Goal: Task Accomplishment & Management: Complete application form

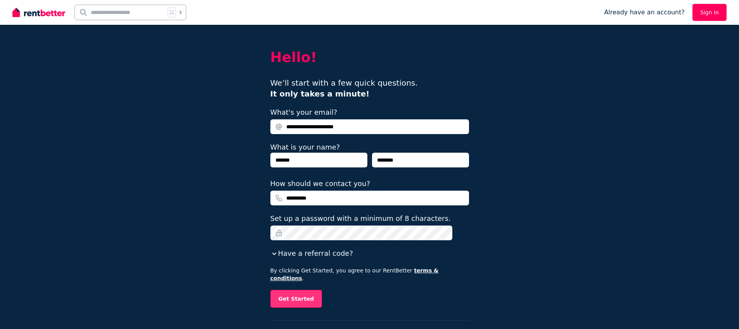
click at [307, 292] on button "Get Started" at bounding box center [296, 299] width 52 height 18
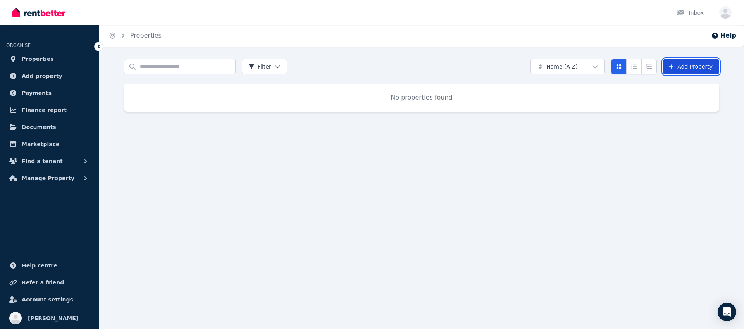
click at [697, 70] on link "Add Property" at bounding box center [691, 67] width 56 height 16
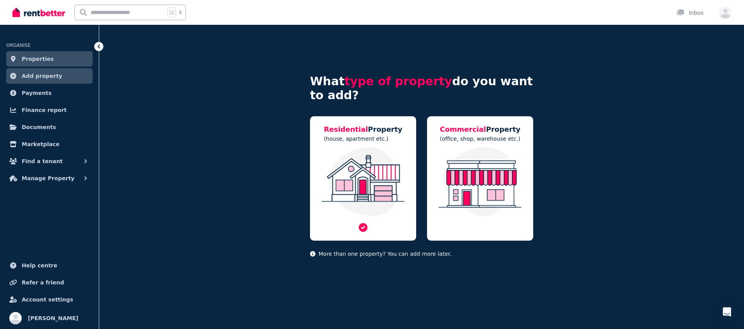
click at [373, 185] on img at bounding box center [363, 181] width 91 height 69
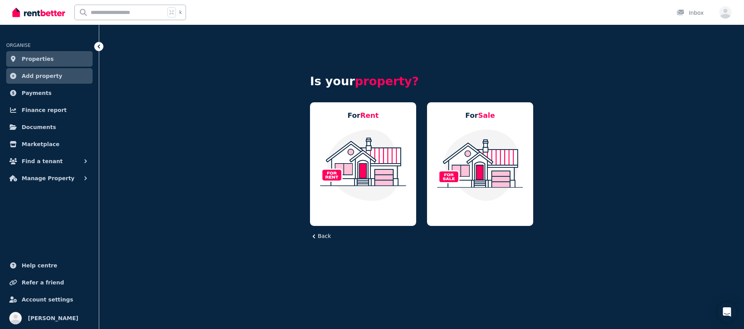
drag, startPoint x: 323, startPoint y: 241, endPoint x: 386, endPoint y: 231, distance: 63.6
click at [323, 241] on div "Is your property? For Rent For Sale Back" at bounding box center [421, 162] width 223 height 225
click at [321, 236] on button "Back" at bounding box center [320, 236] width 21 height 8
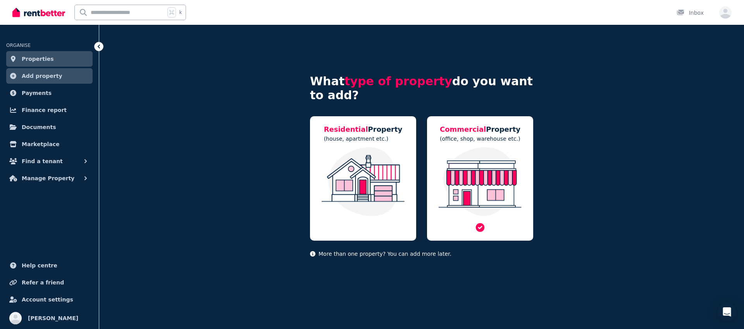
click at [518, 171] on img at bounding box center [480, 181] width 91 height 69
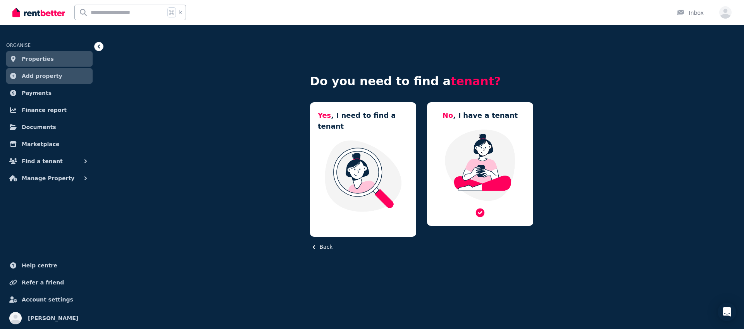
click at [487, 142] on img at bounding box center [480, 165] width 91 height 73
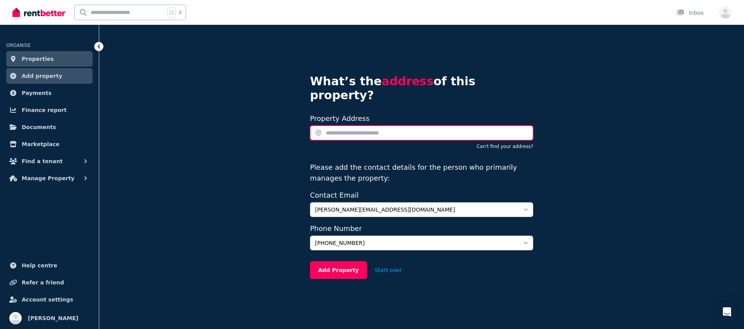
click at [375, 126] on input "text" at bounding box center [421, 133] width 223 height 15
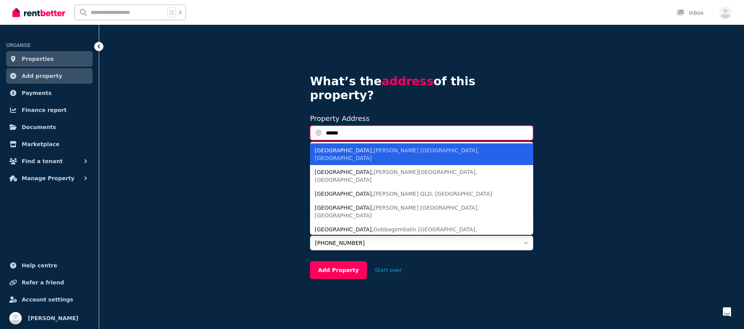
type input "*******"
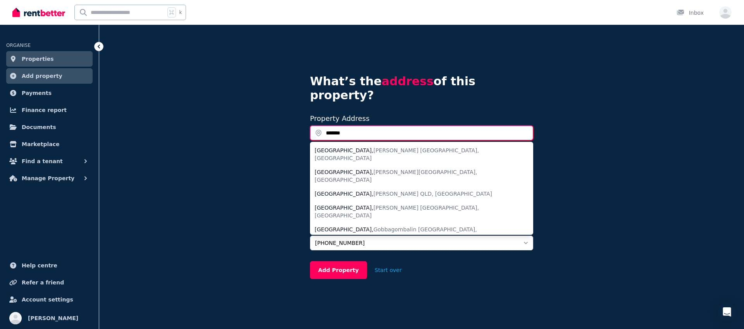
click at [343, 126] on input "*******" at bounding box center [421, 133] width 223 height 15
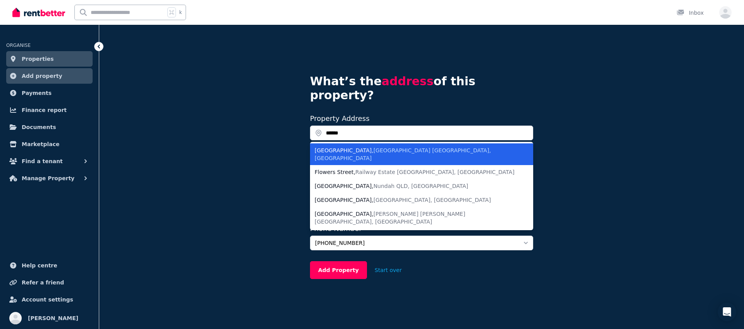
click at [419, 147] on div "[GEOGRAPHIC_DATA], [GEOGRAPHIC_DATA]" at bounding box center [417, 155] width 205 height 16
type input "**********"
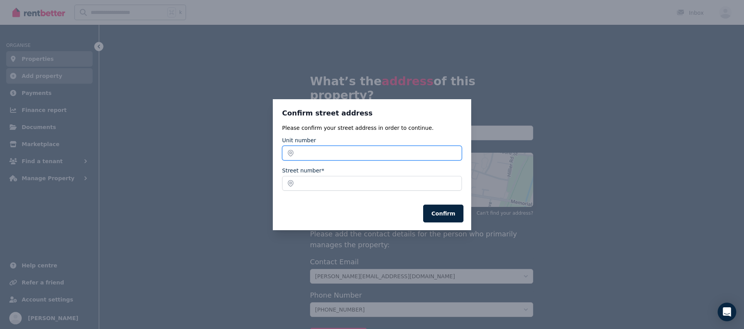
click at [346, 152] on input "Unit number" at bounding box center [372, 153] width 180 height 15
type input "*"
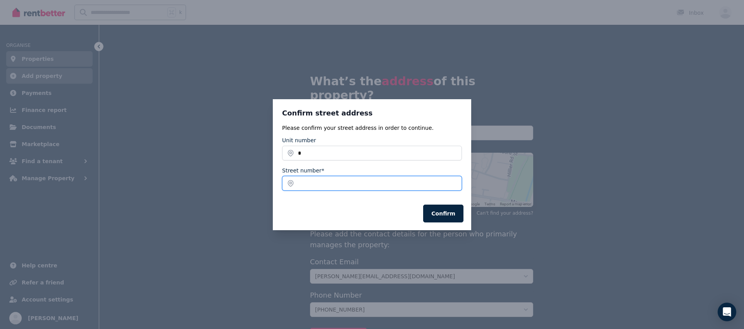
click at [351, 182] on input "Street number*" at bounding box center [372, 183] width 180 height 15
type input "*"
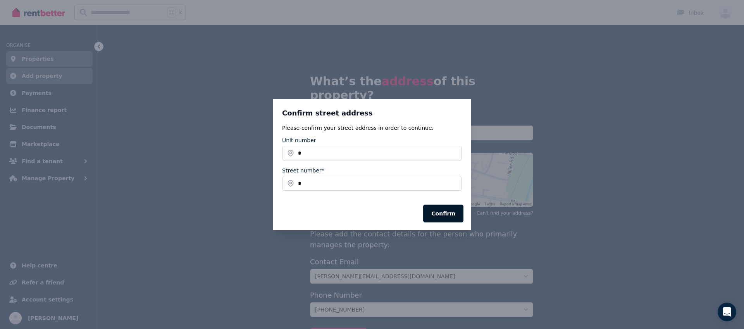
click at [437, 213] on button "Confirm" at bounding box center [443, 214] width 40 height 18
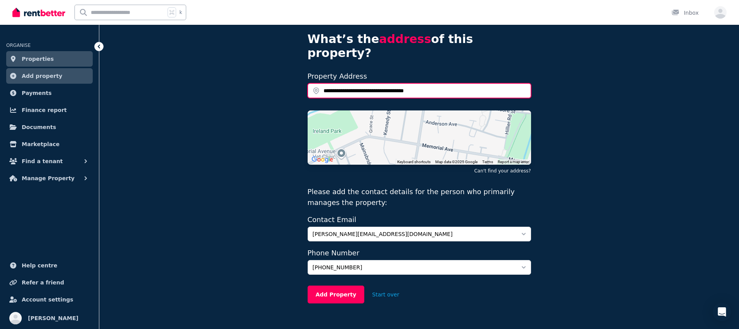
scroll to position [46, 0]
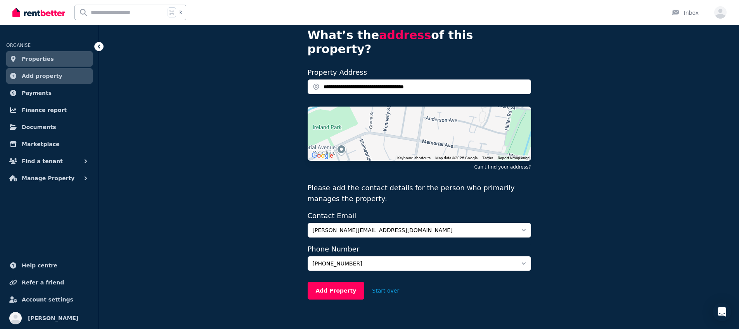
click at [553, 121] on div "**********" at bounding box center [418, 161] width 639 height 364
click at [335, 282] on button "Add Property" at bounding box center [335, 291] width 57 height 18
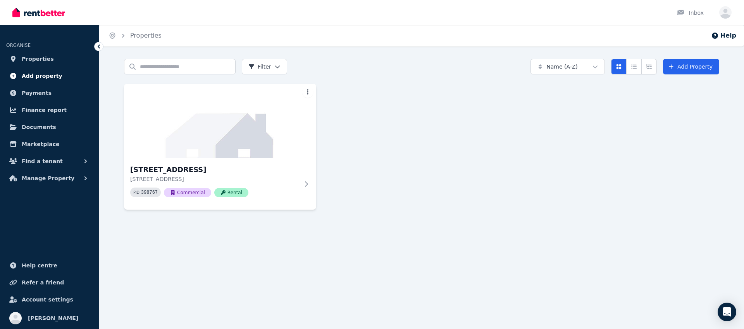
click at [49, 79] on span "Add property" at bounding box center [42, 75] width 41 height 9
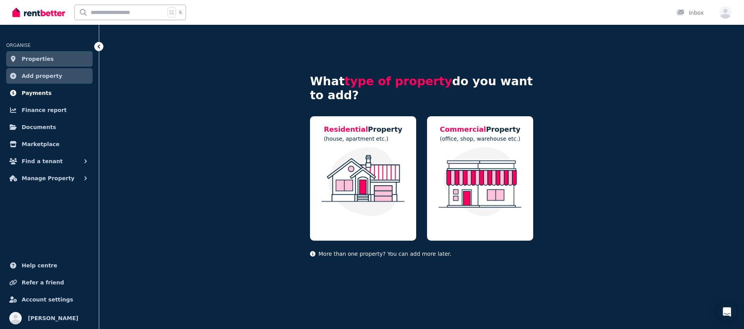
click at [47, 99] on link "Payments" at bounding box center [49, 93] width 86 height 16
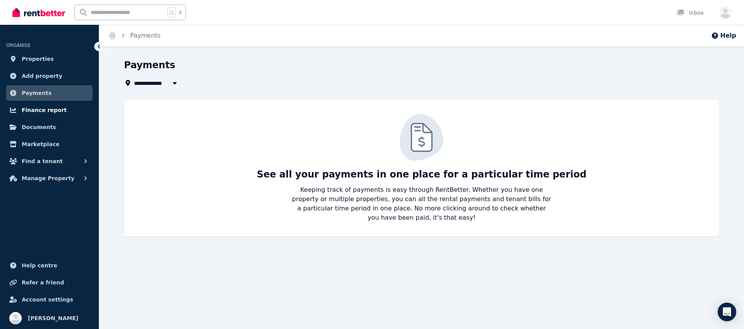
click at [49, 114] on span "Finance report" at bounding box center [44, 109] width 45 height 9
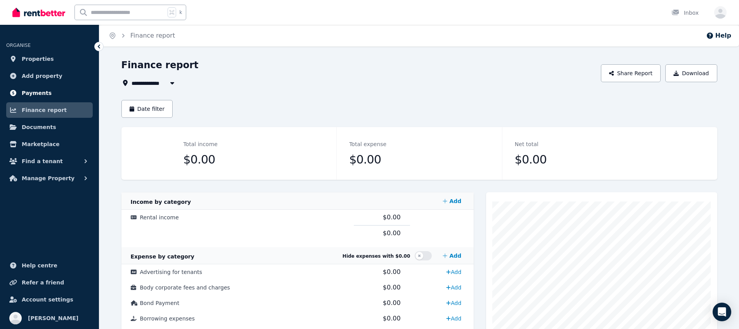
click at [48, 93] on link "Payments" at bounding box center [49, 93] width 86 height 16
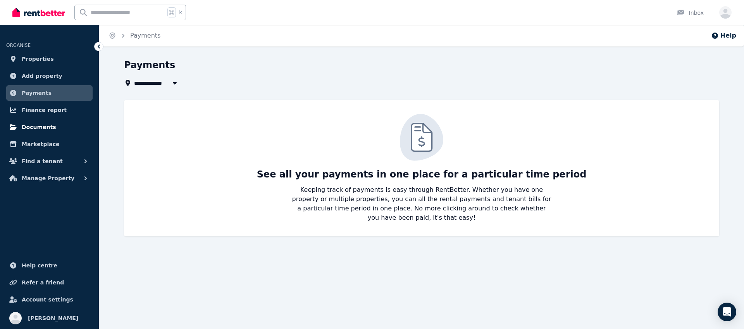
click at [39, 127] on span "Documents" at bounding box center [39, 127] width 35 height 9
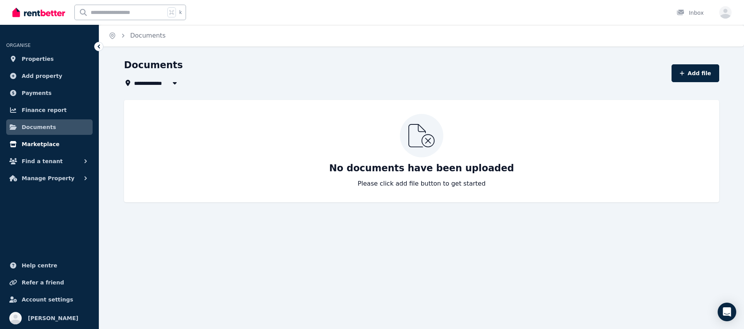
click at [38, 145] on span "Marketplace" at bounding box center [41, 144] width 38 height 9
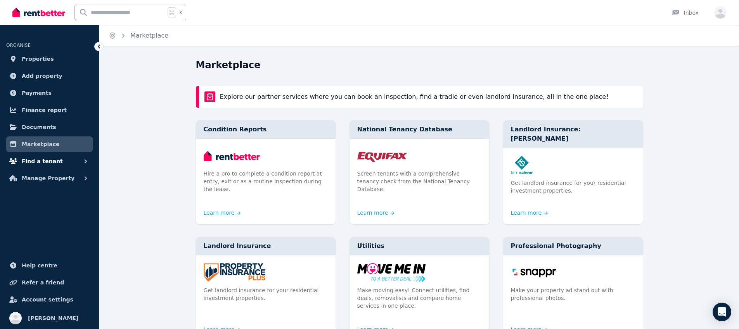
click at [35, 161] on span "Find a tenant" at bounding box center [42, 161] width 41 height 9
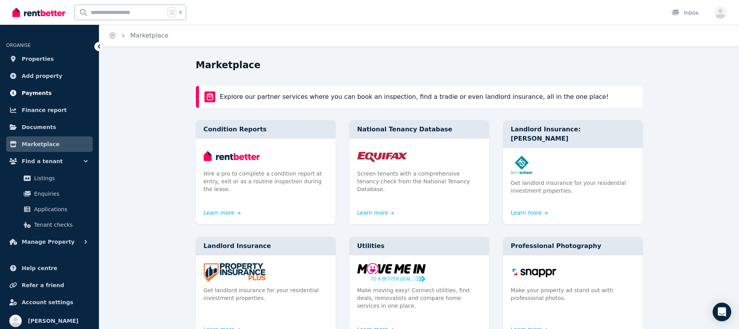
click at [40, 100] on link "Payments" at bounding box center [49, 93] width 86 height 16
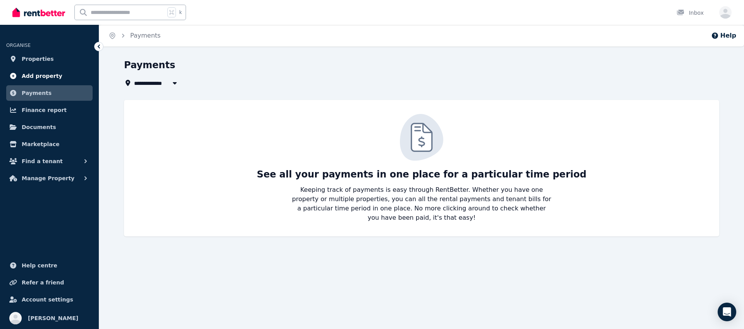
click at [43, 76] on span "Add property" at bounding box center [42, 75] width 41 height 9
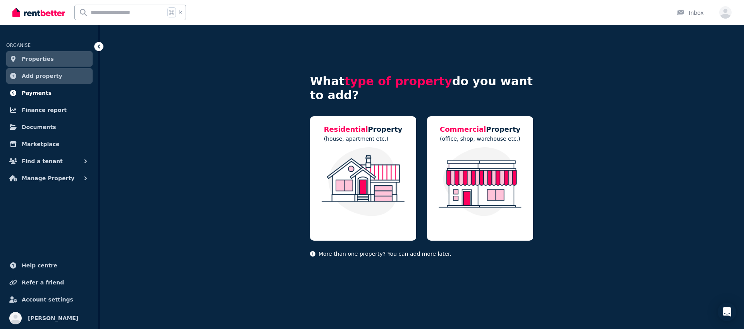
click at [28, 90] on span "Payments" at bounding box center [37, 92] width 30 height 9
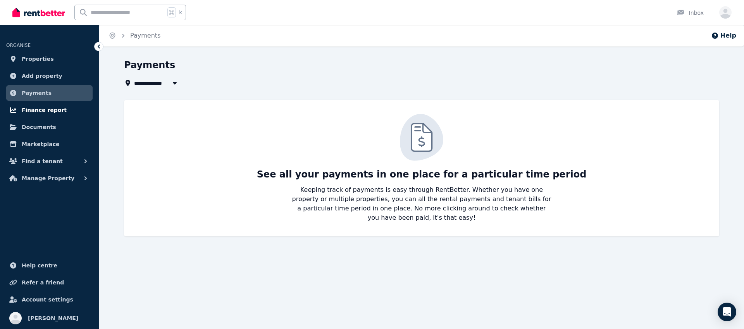
click at [40, 112] on span "Finance report" at bounding box center [44, 109] width 45 height 9
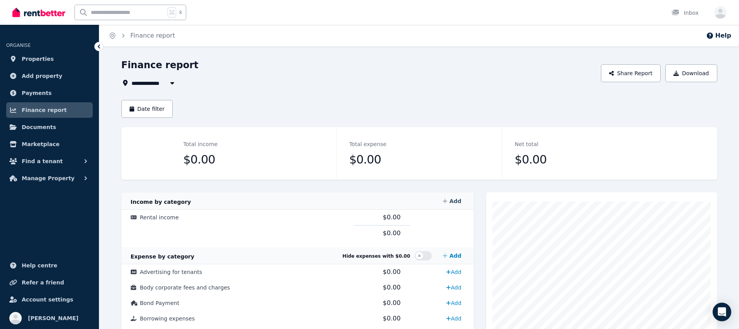
click at [459, 203] on link "Add" at bounding box center [451, 201] width 25 height 16
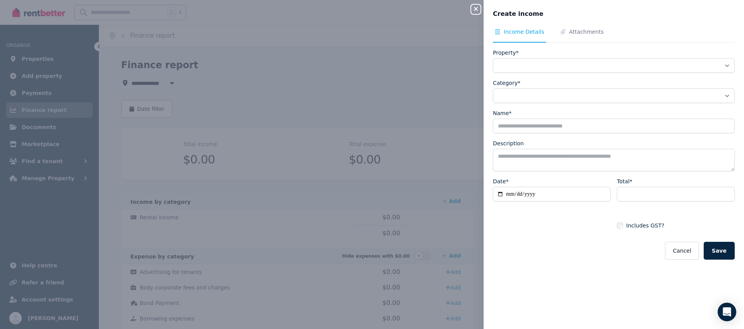
click at [478, 8] on icon "button" at bounding box center [475, 9] width 9 height 6
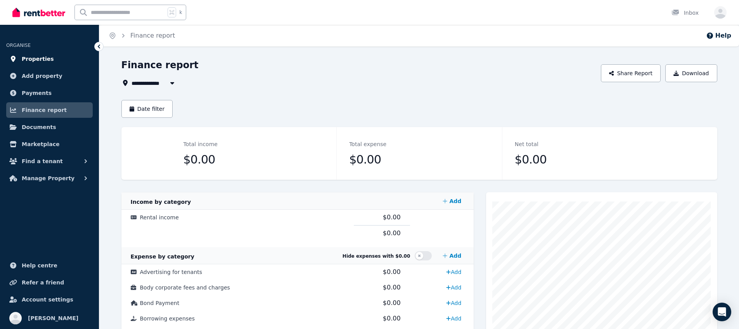
click at [53, 59] on link "Properties" at bounding box center [49, 59] width 86 height 16
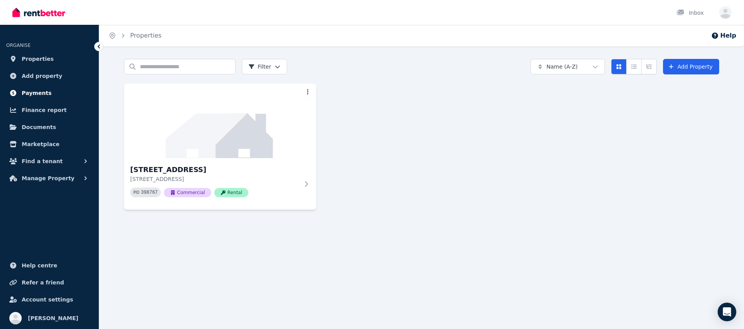
click at [48, 93] on link "Payments" at bounding box center [49, 93] width 86 height 16
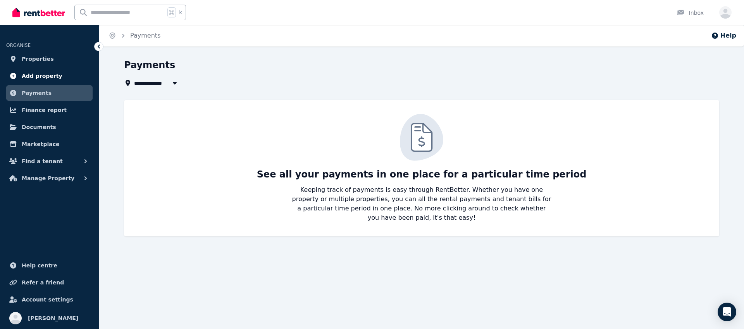
click at [48, 77] on span "Add property" at bounding box center [42, 75] width 41 height 9
